Goal: Navigation & Orientation: Understand site structure

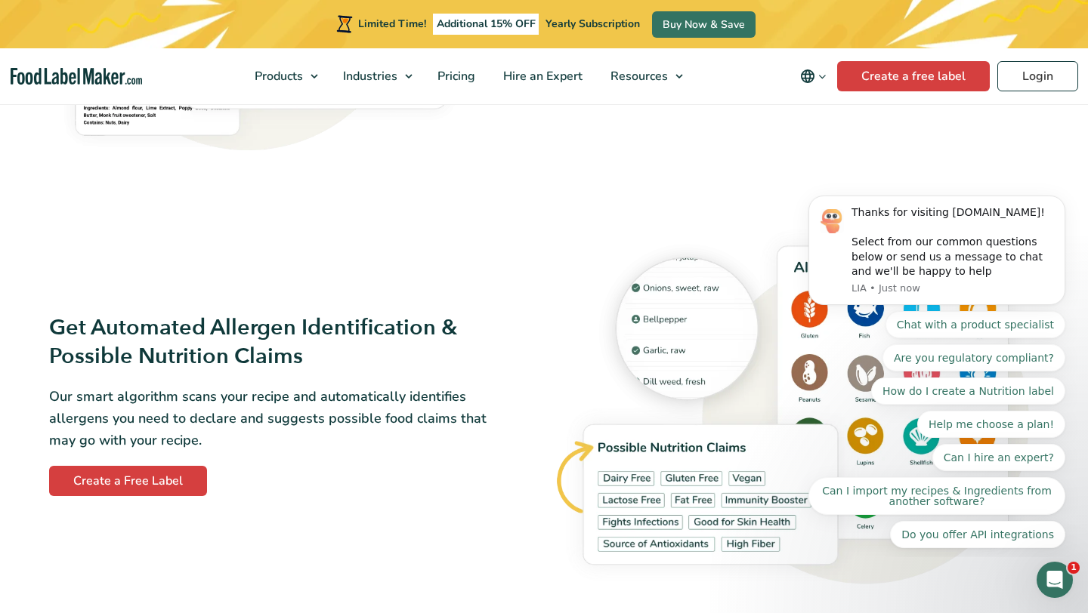
scroll to position [1514, 0]
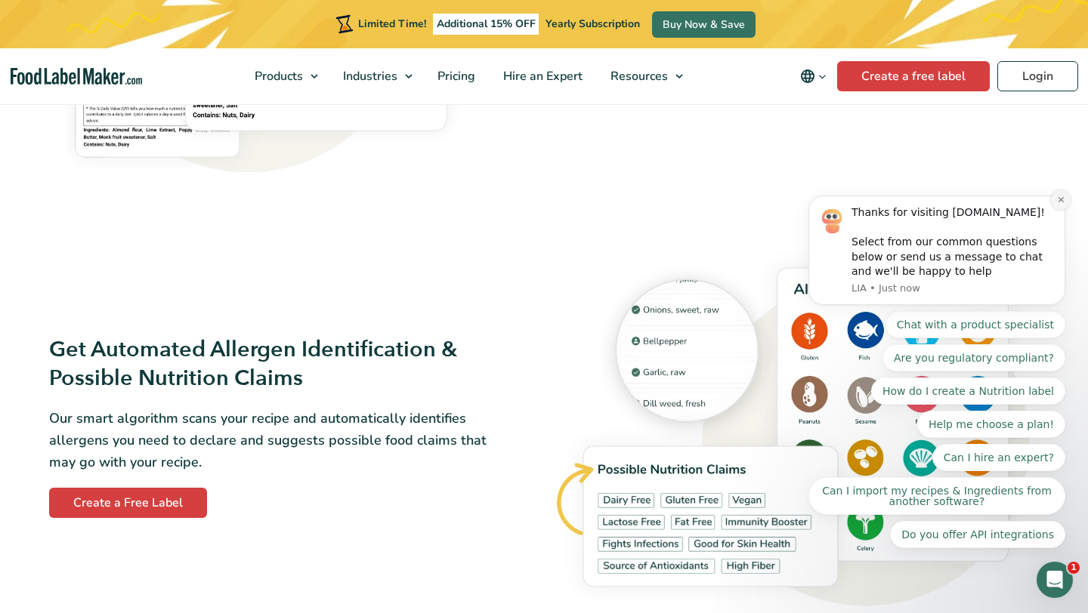
click at [671, 202] on button "Dismiss notification" at bounding box center [1061, 200] width 20 height 20
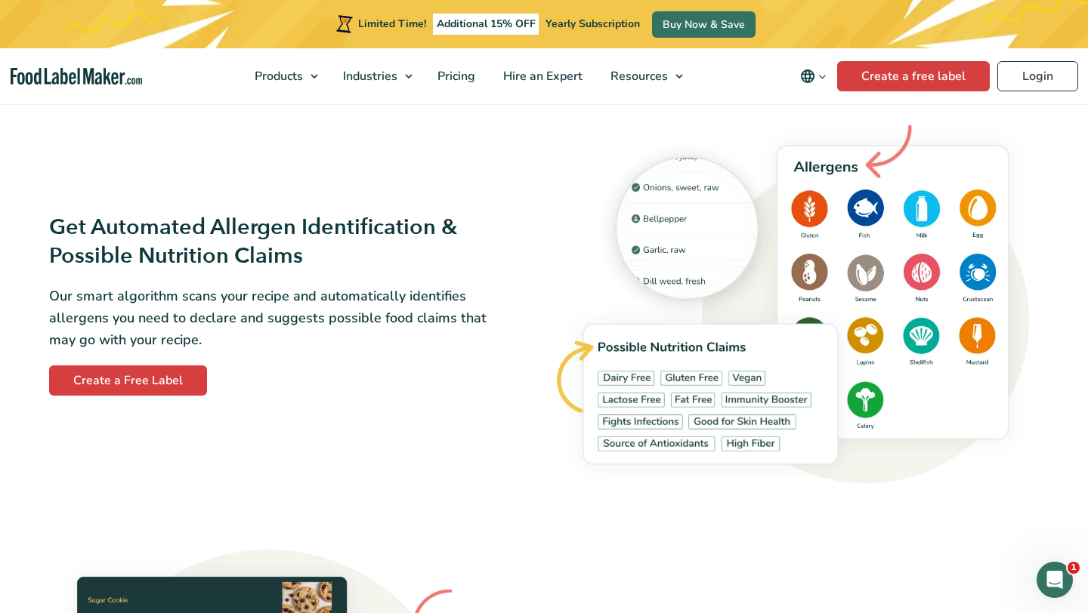
scroll to position [1647, 0]
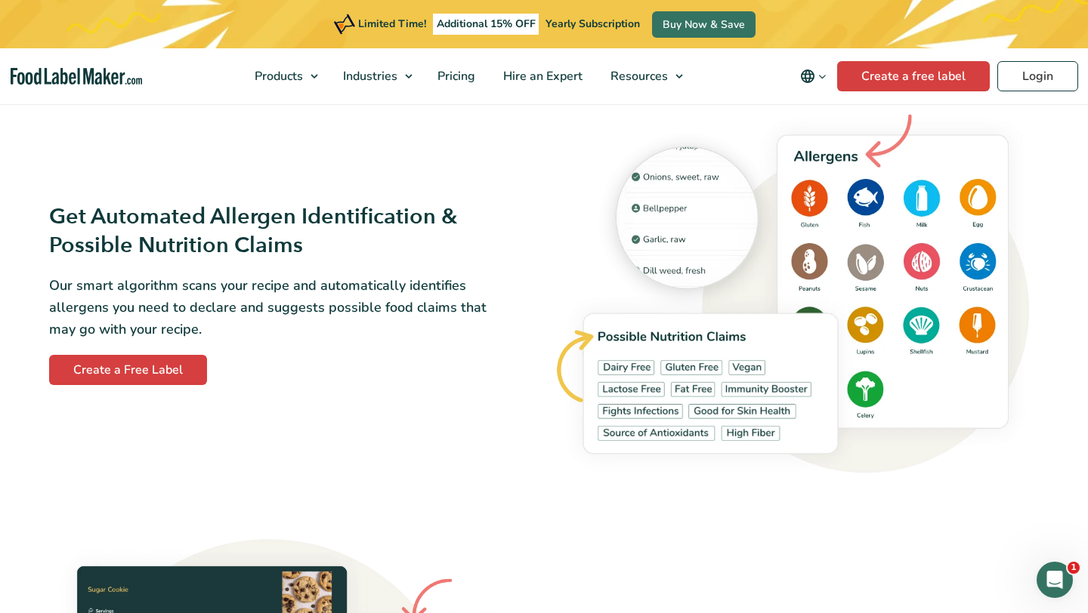
click at [671, 411] on img at bounding box center [796, 294] width 486 height 379
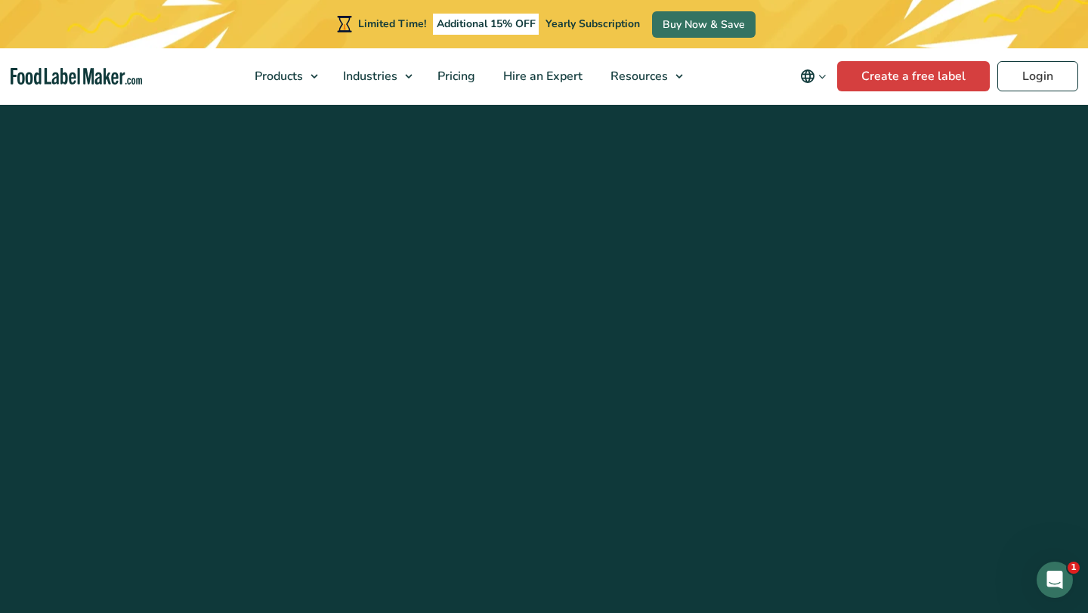
scroll to position [6126, 0]
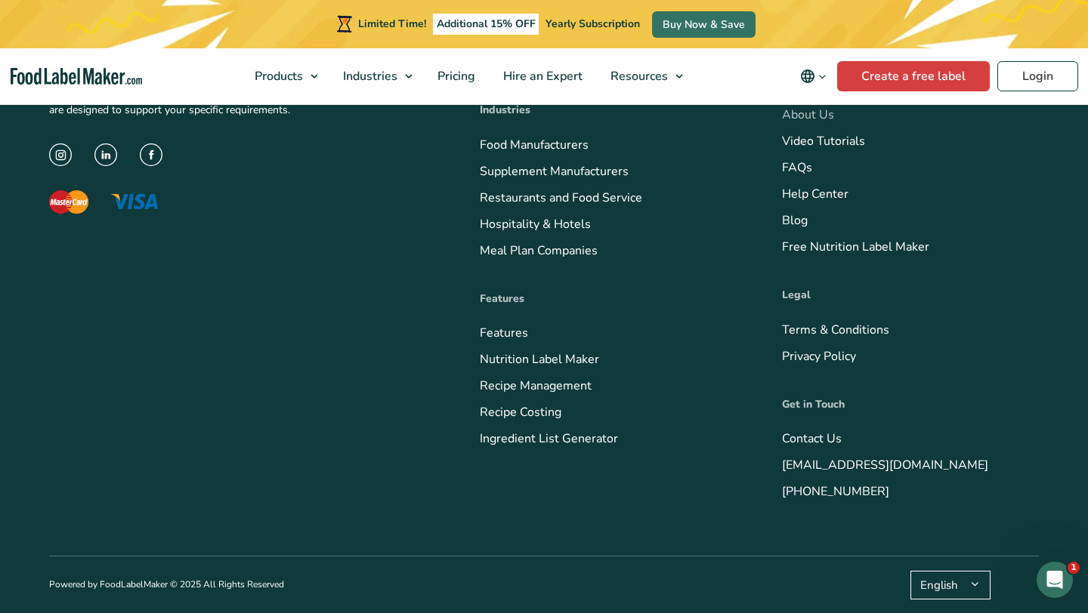
click at [671, 123] on link "About Us" at bounding box center [808, 115] width 52 height 17
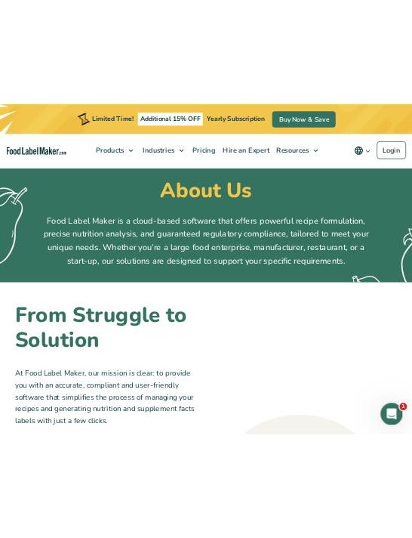
scroll to position [60, 0]
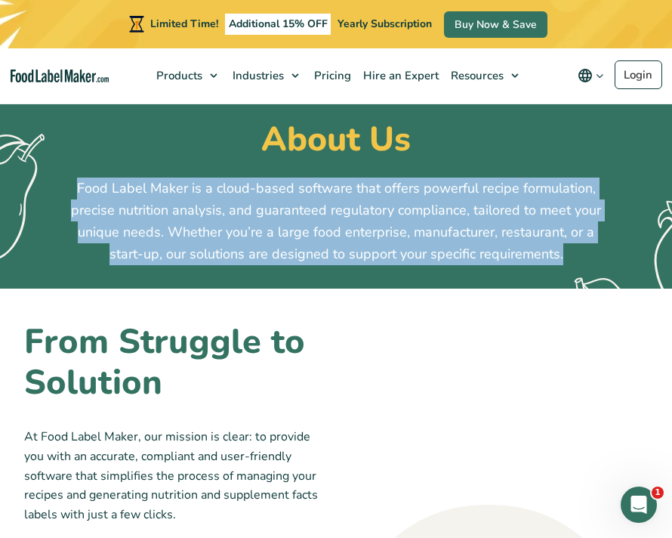
drag, startPoint x: 82, startPoint y: 186, endPoint x: 567, endPoint y: 246, distance: 488.7
click at [567, 246] on p "Food Label Maker is a cloud-based software that offers powerful recipe formulat…" at bounding box center [336, 221] width 544 height 87
copy p "Food Label Maker is a cloud-based software that offers powerful recipe formulat…"
